Goal: Information Seeking & Learning: Learn about a topic

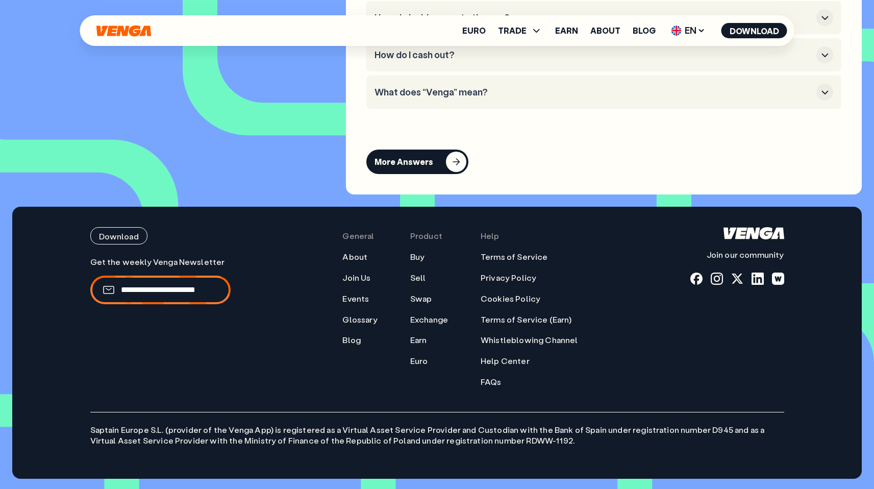
scroll to position [4803, 0]
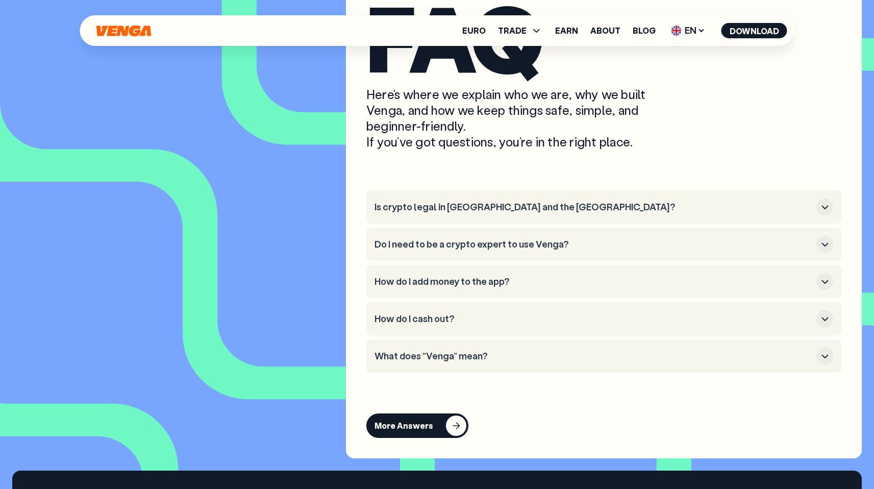
click at [620, 150] on p "Here’s where we explain who we are, why we built Venga, and how we keep things …" at bounding box center [521, 118] width 311 height 64
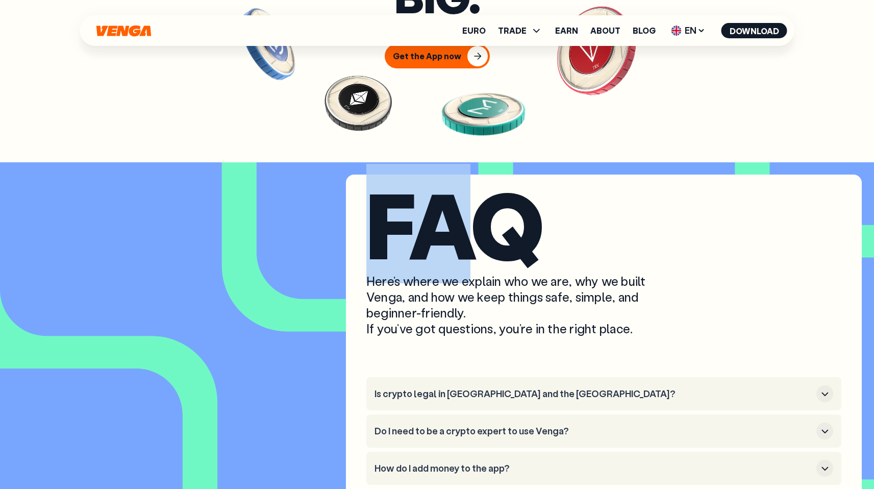
scroll to position [4336, 0]
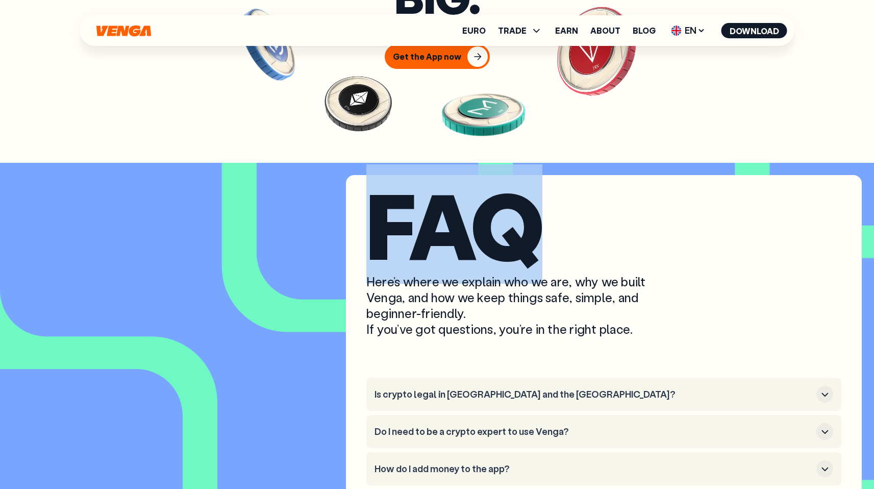
drag, startPoint x: 366, startPoint y: 219, endPoint x: 562, endPoint y: 264, distance: 200.6
click at [562, 264] on div "FAQ Here’s where we explain who we are, why we built Venga, and how we keep thi…" at bounding box center [604, 410] width 516 height 471
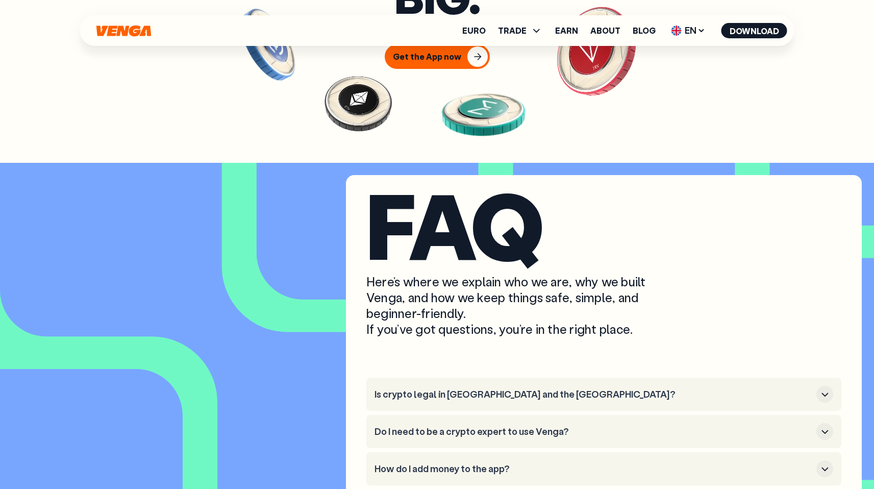
click at [498, 245] on h2 "FAQ" at bounding box center [603, 224] width 475 height 78
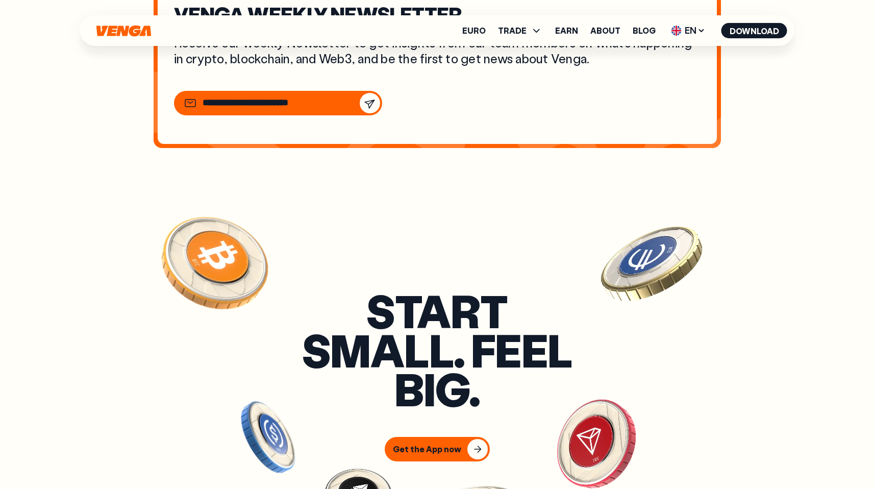
scroll to position [3944, 0]
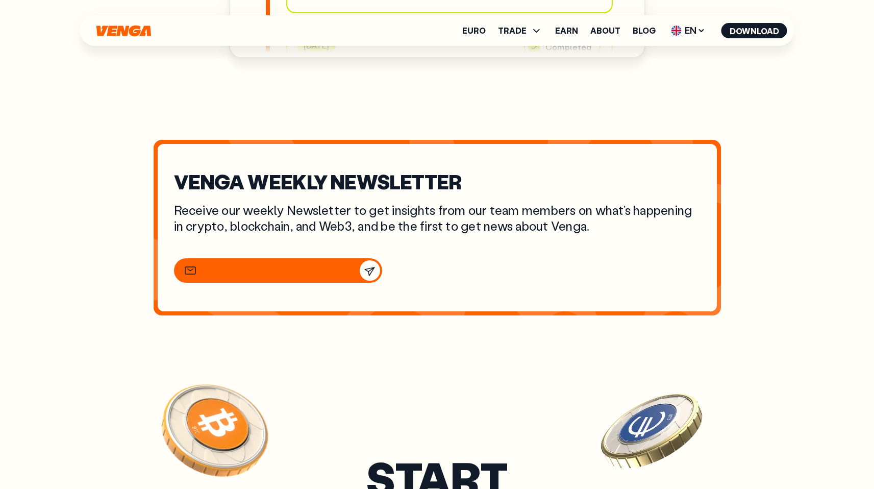
click at [238, 276] on div at bounding box center [259, 270] width 150 height 12
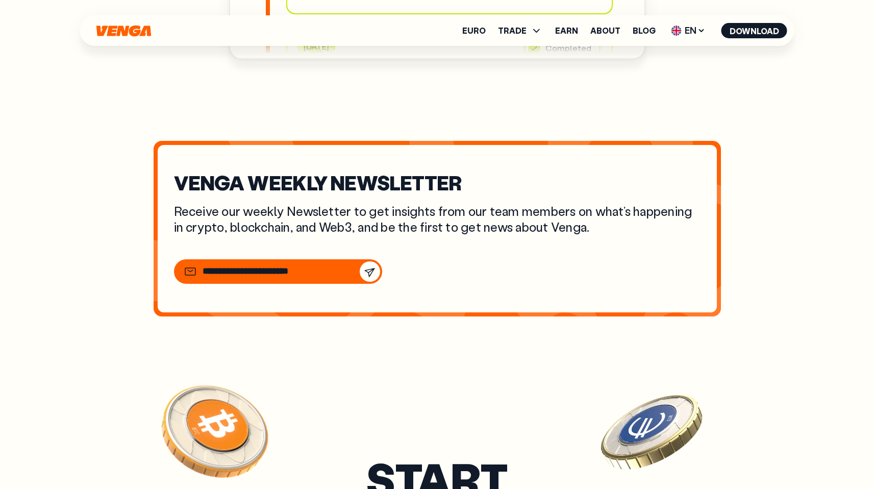
click at [467, 266] on div "VENGA WEEKLY NEWSLETTER Receive our weekly Newsletter to get insights from our …" at bounding box center [437, 228] width 559 height 167
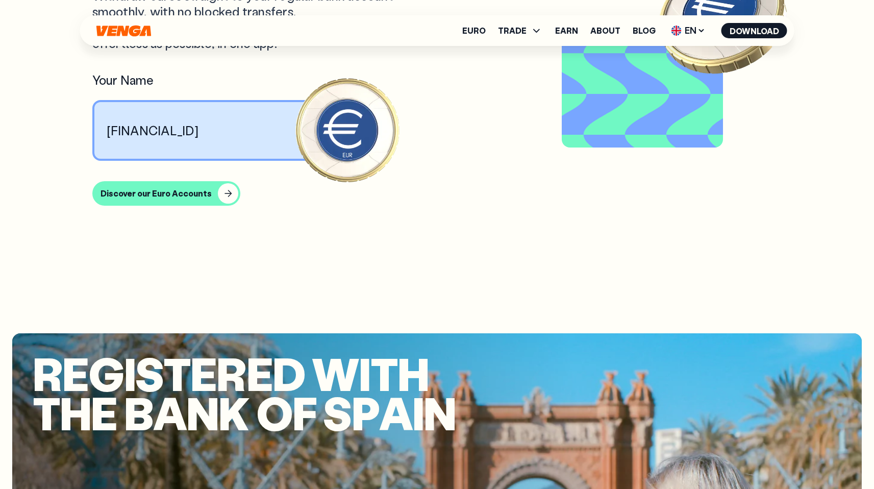
scroll to position [1146, 0]
drag, startPoint x: 142, startPoint y: 135, endPoint x: 466, endPoint y: 148, distance: 324.2
click at [276, 138] on div "[FINANCIAL_ID]" at bounding box center [216, 129] width 249 height 61
click at [418, 123] on article "Cash out to your bank Withdraw euros straight to your regular bank account — sm…" at bounding box center [437, 96] width 690 height 415
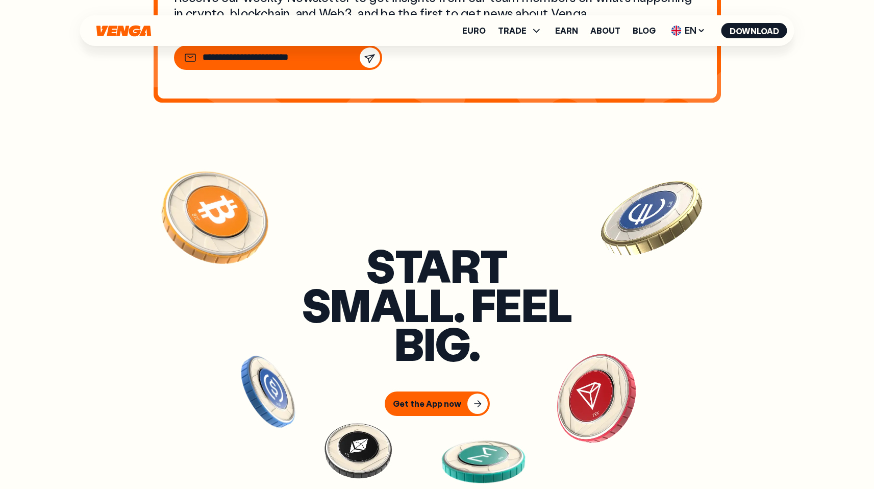
scroll to position [3990, 0]
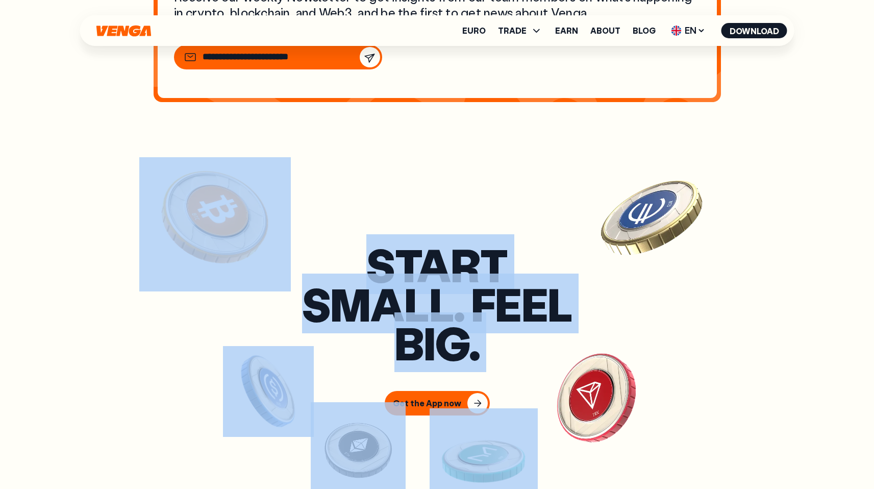
drag, startPoint x: 362, startPoint y: 273, endPoint x: 539, endPoint y: 385, distance: 209.7
click at [539, 385] on section "Start small. Feel big. Get the App now" at bounding box center [437, 330] width 874 height 358
click at [529, 358] on h3 "Start small. Feel big." at bounding box center [437, 303] width 286 height 117
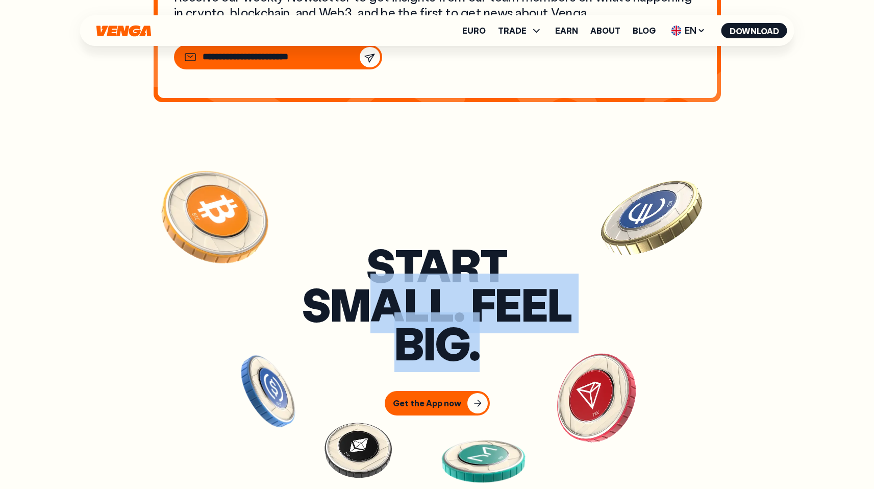
drag, startPoint x: 497, startPoint y: 372, endPoint x: 257, endPoint y: 306, distance: 249.2
click at [310, 323] on h3 "Start small. Feel big." at bounding box center [437, 303] width 286 height 117
click at [145, 233] on img at bounding box center [215, 224] width 152 height 134
click at [144, 225] on img at bounding box center [215, 224] width 152 height 134
click at [143, 210] on img at bounding box center [215, 224] width 152 height 134
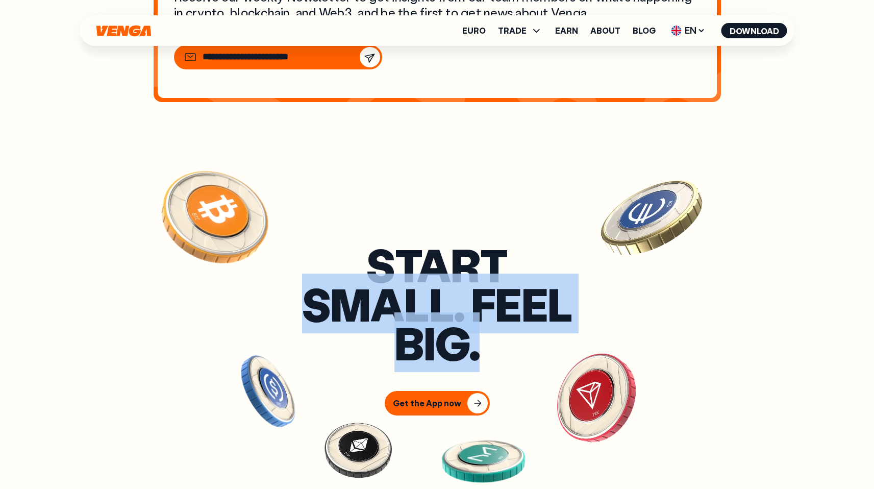
click at [146, 192] on img at bounding box center [215, 224] width 152 height 134
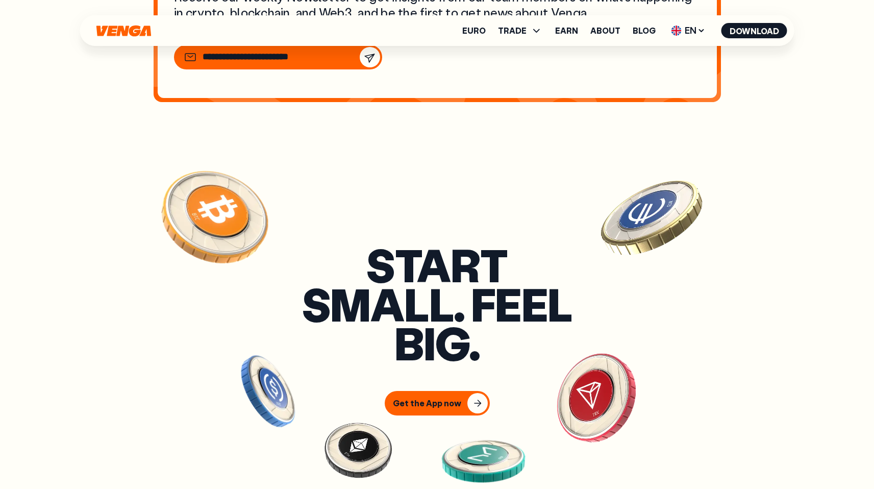
click at [359, 206] on section "Start small. Feel big. Get the App now" at bounding box center [437, 330] width 874 height 358
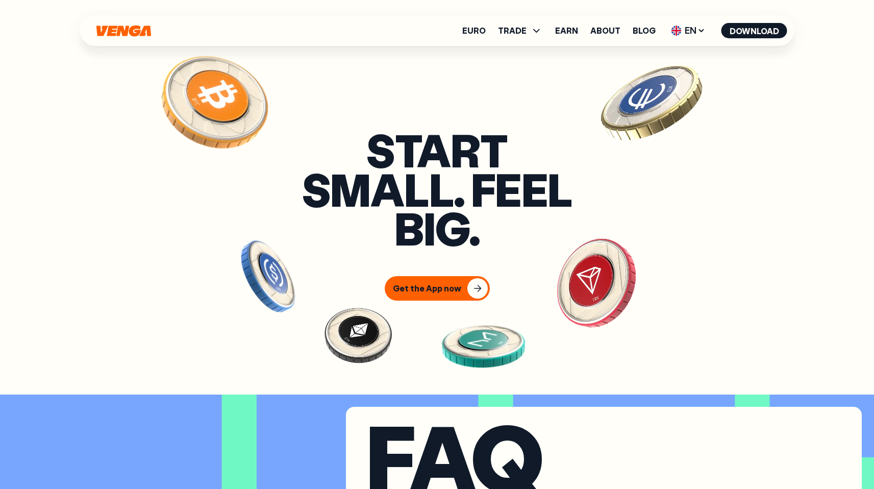
scroll to position [4104, 0]
drag, startPoint x: 145, startPoint y: 205, endPoint x: 868, endPoint y: 276, distance: 726.4
